Goal: Task Accomplishment & Management: Complete application form

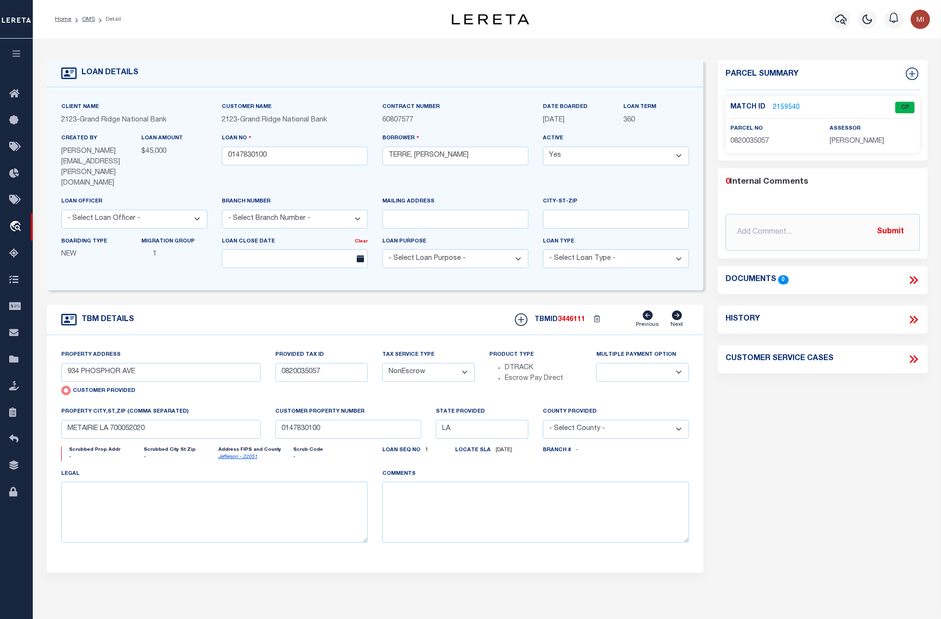
select select "NonEscrow"
click at [15, 59] on button "button" at bounding box center [16, 55] width 33 height 33
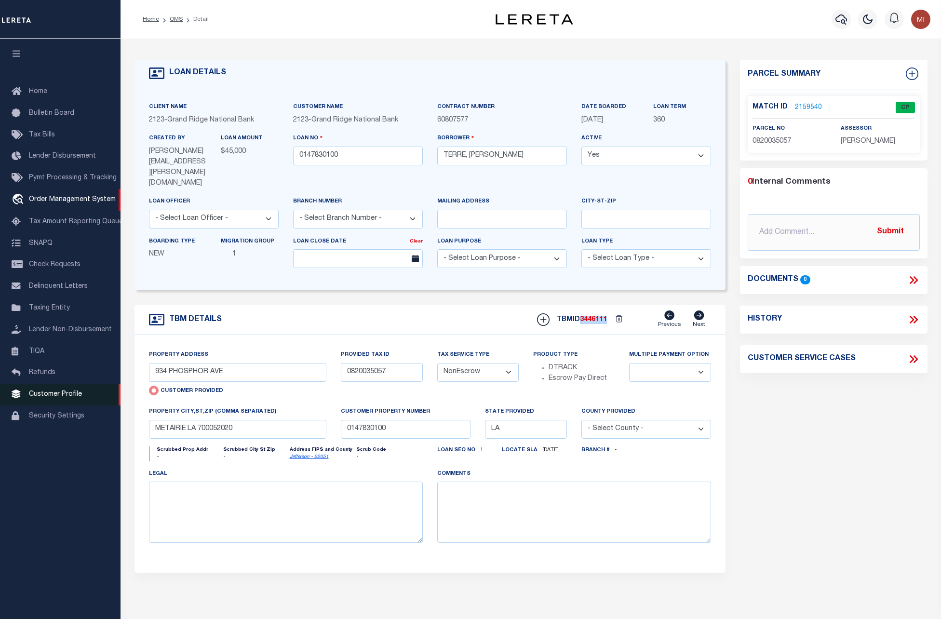
click at [50, 398] on span "Customer Profile" at bounding box center [55, 394] width 53 height 7
click at [48, 398] on span "Customer Profile" at bounding box center [55, 394] width 53 height 7
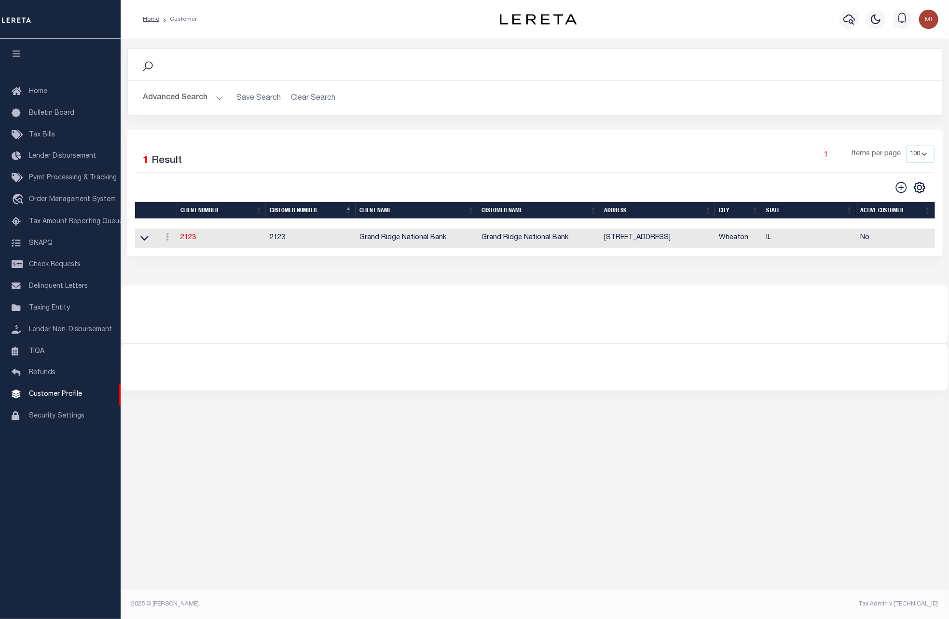
click at [212, 99] on button "Advanced Search" at bounding box center [183, 98] width 80 height 19
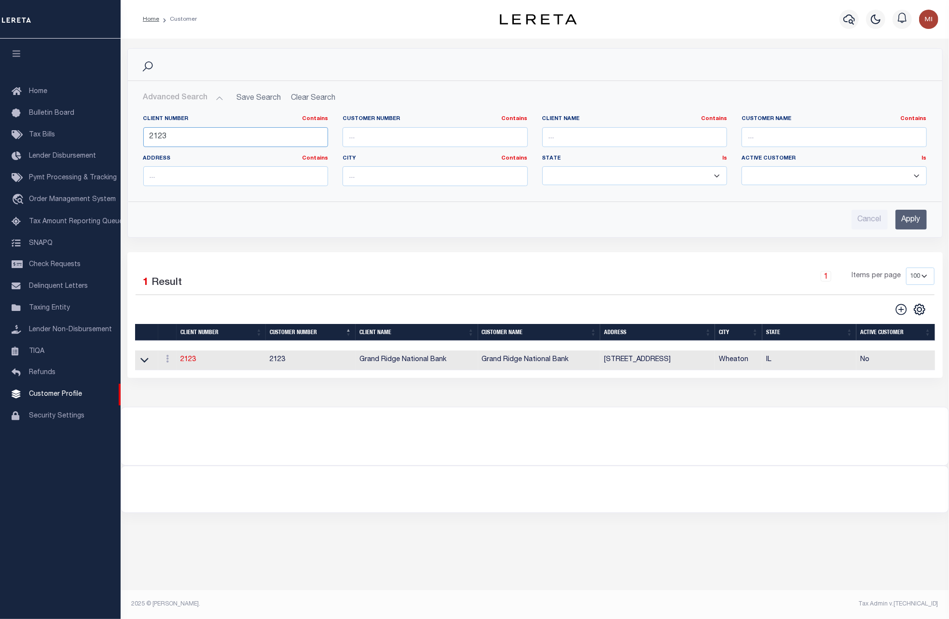
drag, startPoint x: 181, startPoint y: 144, endPoint x: 234, endPoint y: 161, distance: 55.7
click at [129, 140] on div "Client Number Contains Contains Is 2123 Customer Number Contains [DEMOGRAPHIC_D…" at bounding box center [534, 151] width 813 height 86
paste input "241"
type input "2241"
click at [914, 216] on input "Apply" at bounding box center [910, 220] width 31 height 20
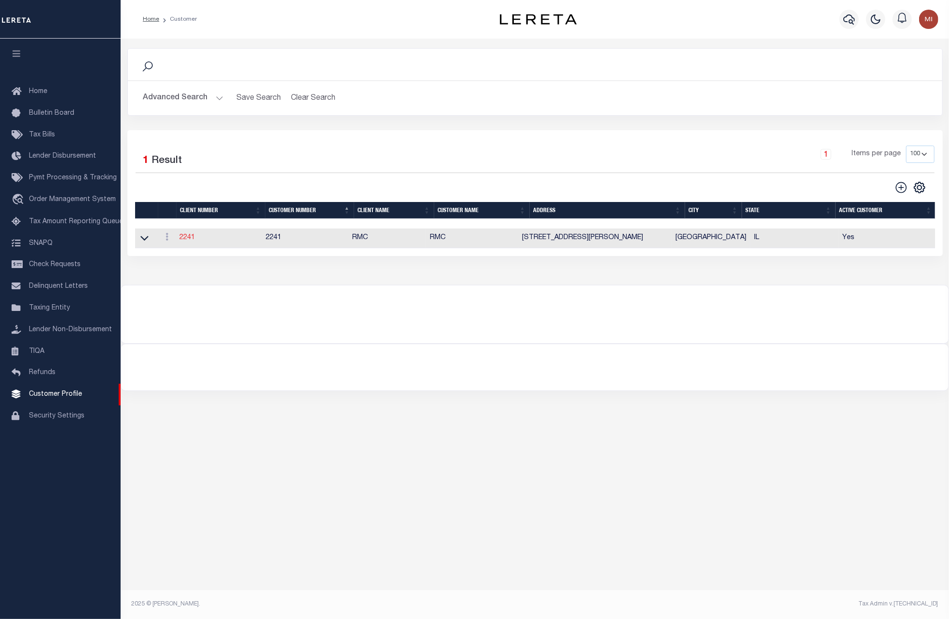
click at [191, 237] on link "2241" at bounding box center [186, 237] width 15 height 7
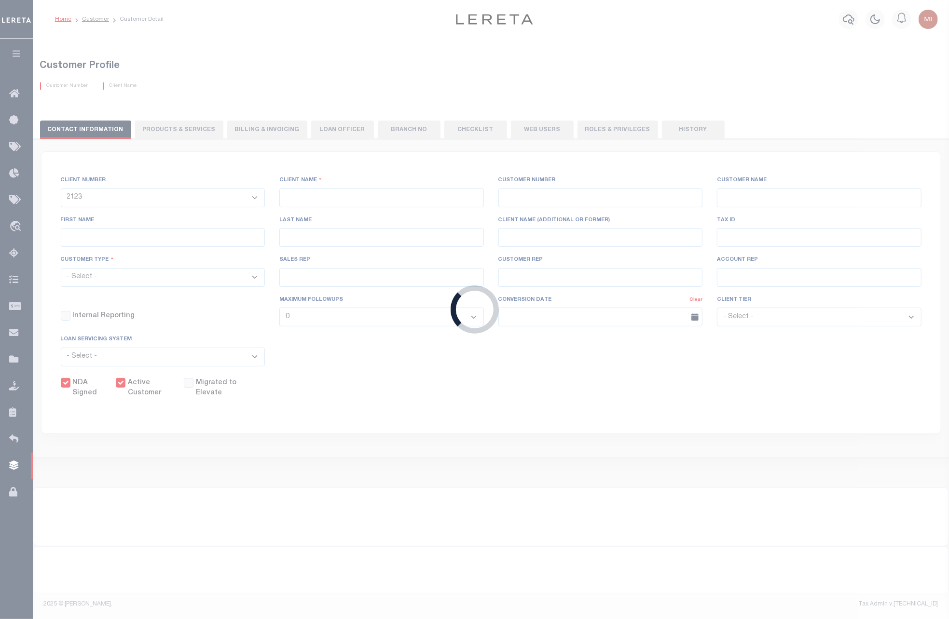
select select
type input "RMC"
type input "2241"
type input "RMC"
type input "[PERSON_NAME]"
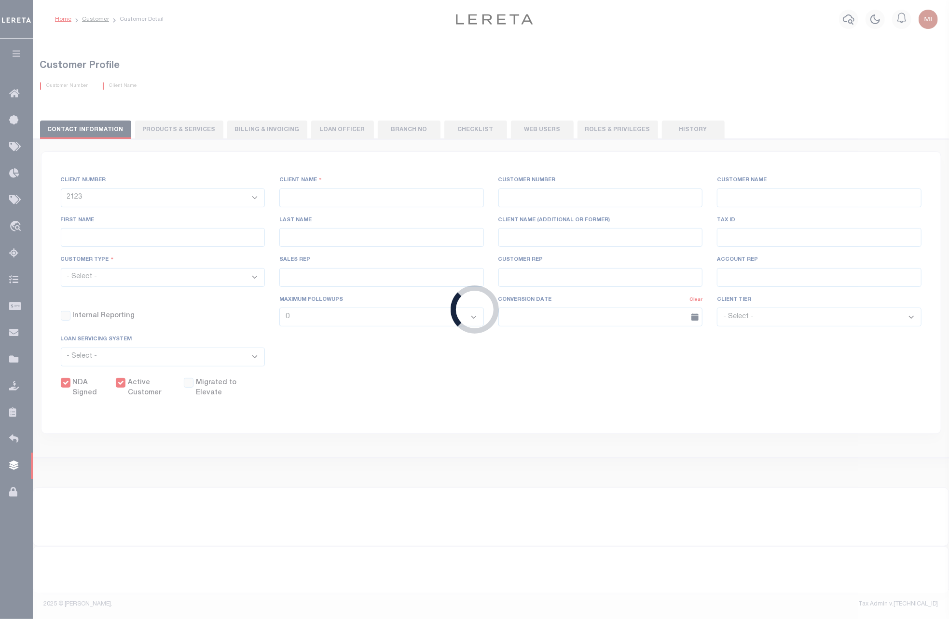
type input "[PERSON_NAME]"
select select "Mixed Portfolio"
type input "[PERSON_NAME]"
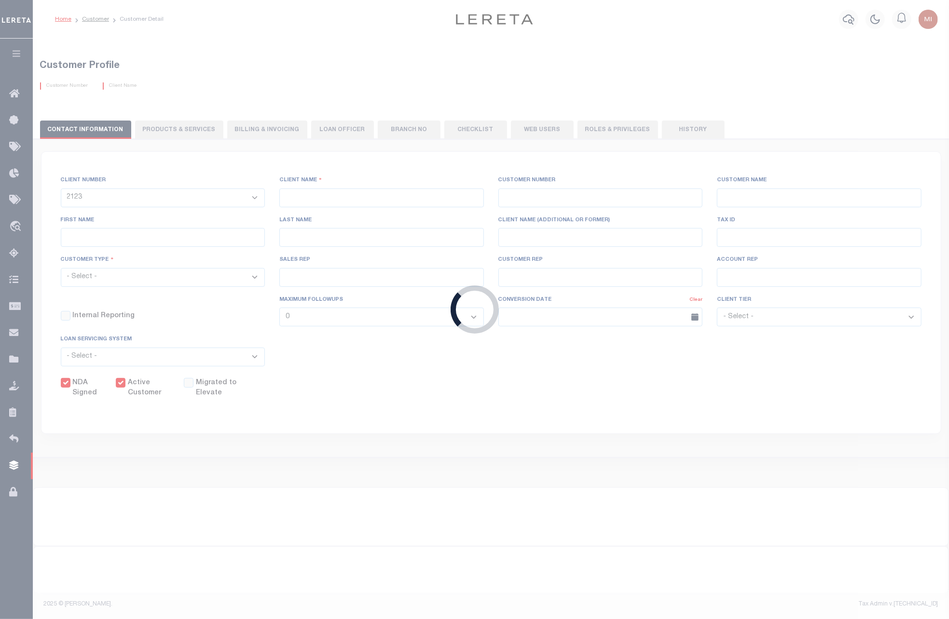
checkbox input "true"
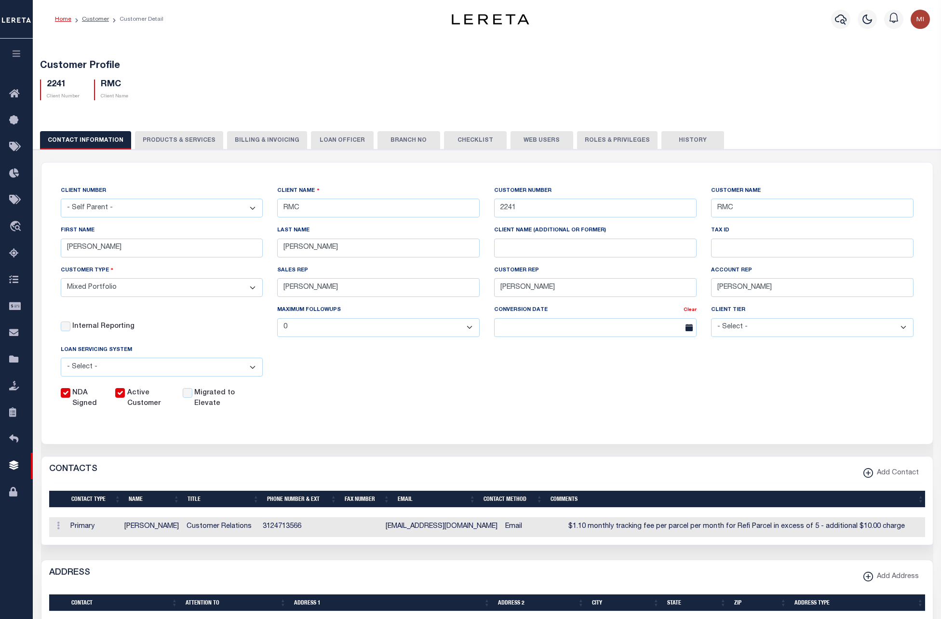
click at [183, 141] on button "PRODUCTS & SERVICES" at bounding box center [179, 140] width 88 height 18
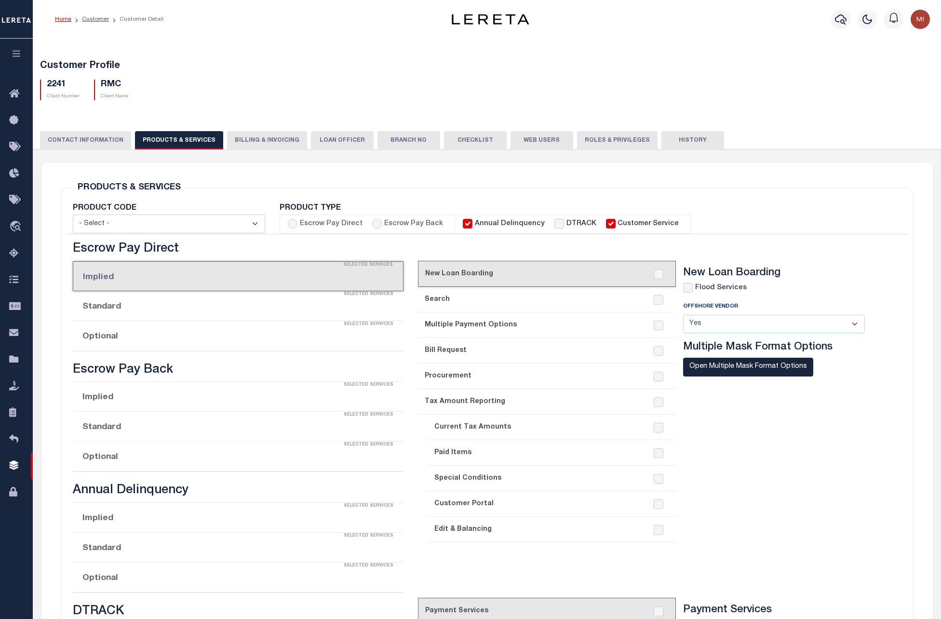
select select "STX"
radio input "true"
checkbox input "true"
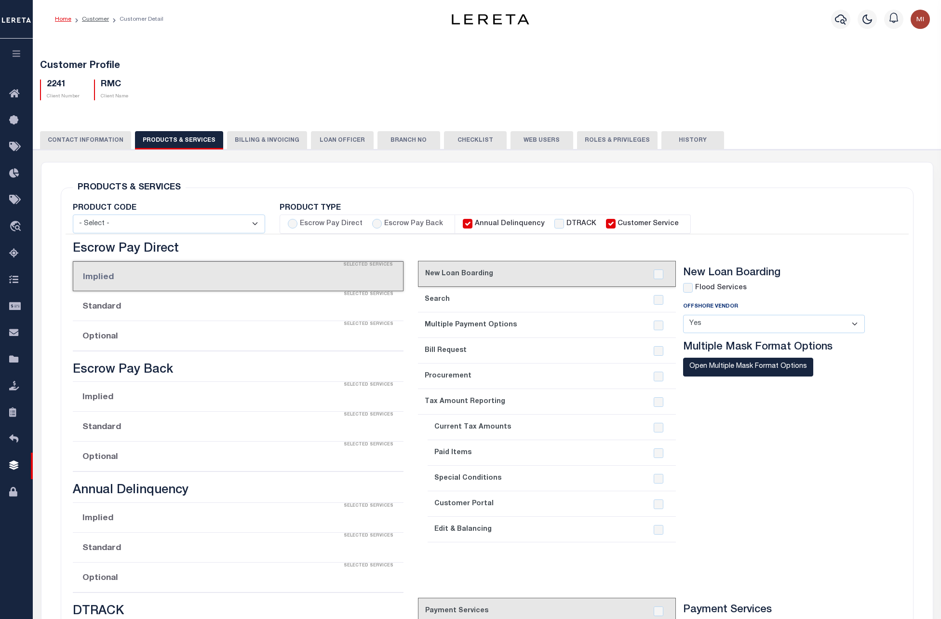
checkbox input "true"
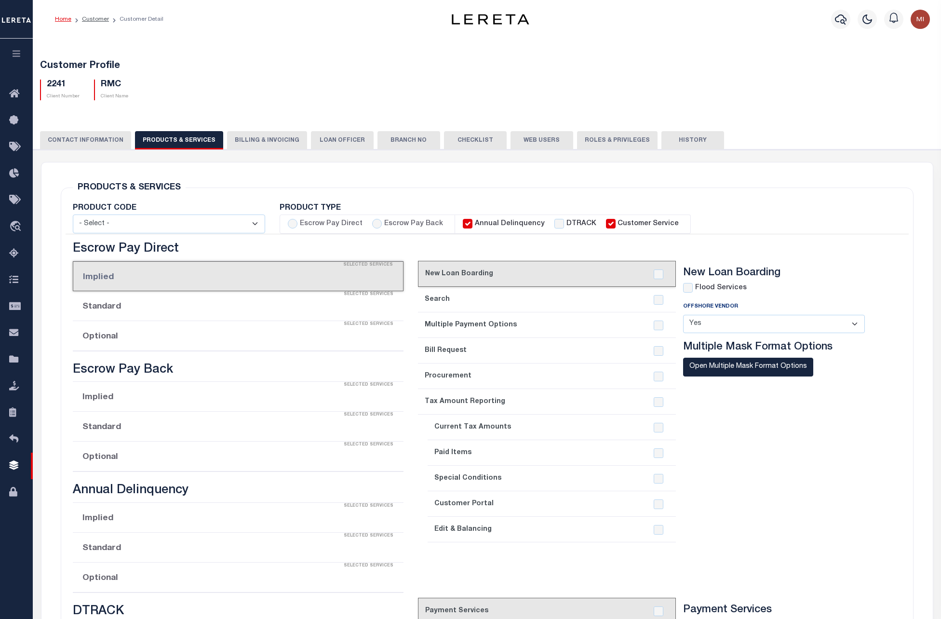
checkbox input "true"
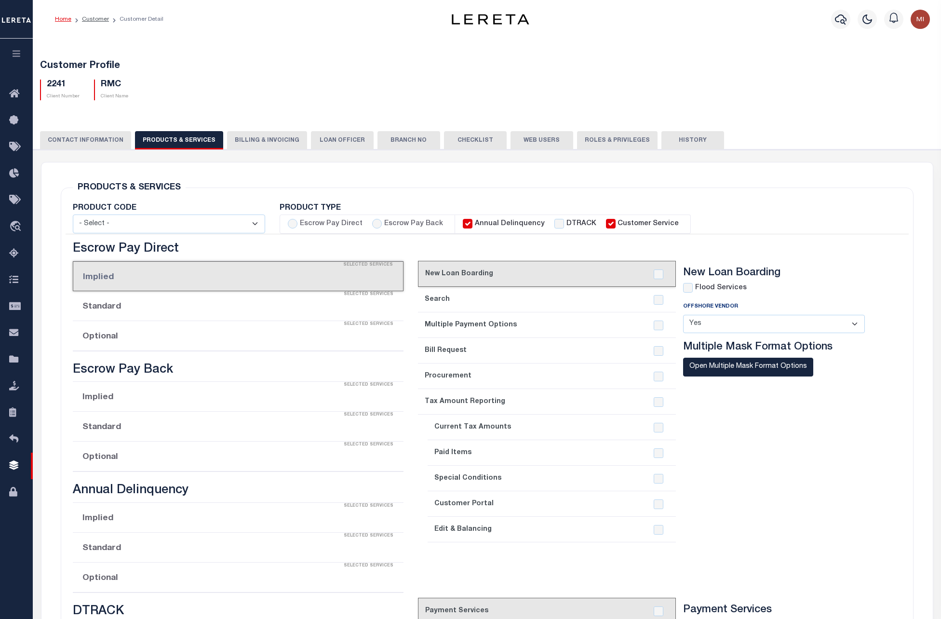
checkbox input "true"
type textarea "$1.10 monthly tracking fee per parcel per month for Refi Parcel in excess of 5 …"
